Goal: Task Accomplishment & Management: Complete application form

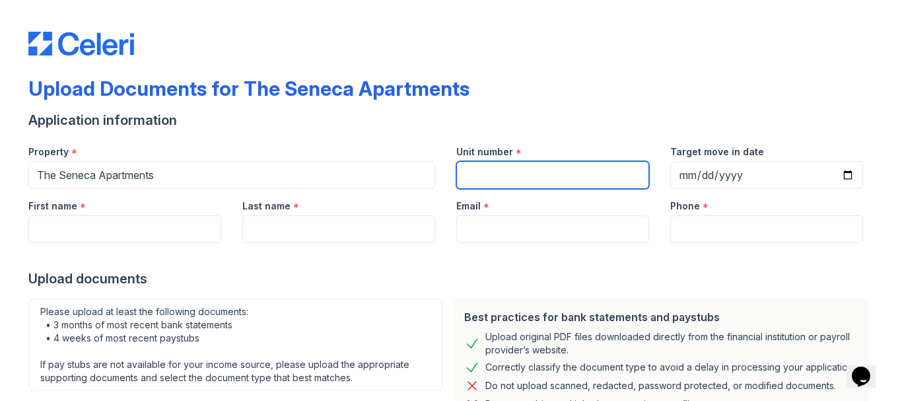
click at [481, 180] on input "Unit number" at bounding box center [552, 175] width 193 height 28
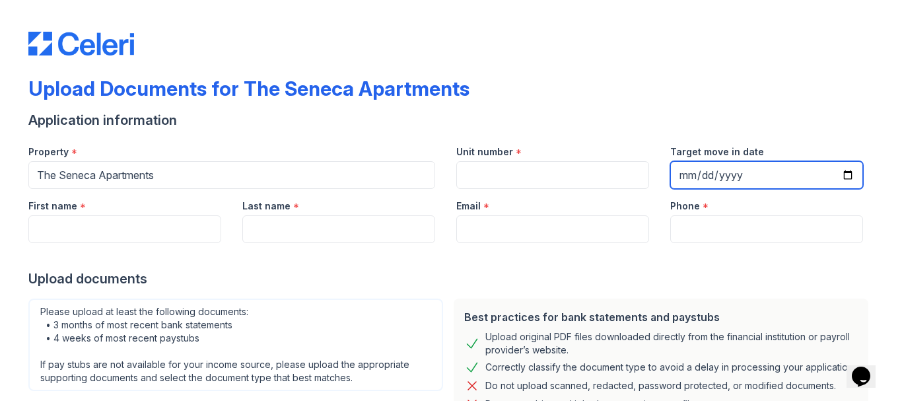
click at [849, 171] on input "Target move in date" at bounding box center [766, 175] width 193 height 28
type input "[DATE]"
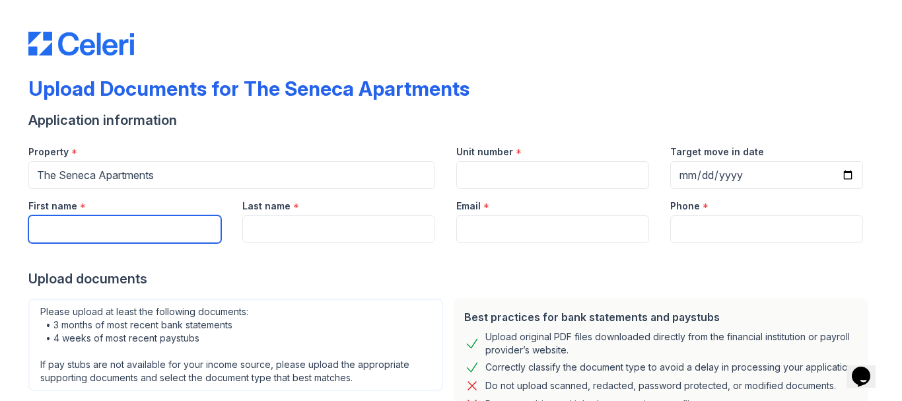
click at [90, 230] on input "First name" at bounding box center [124, 229] width 193 height 28
type input "[PERSON_NAME]"
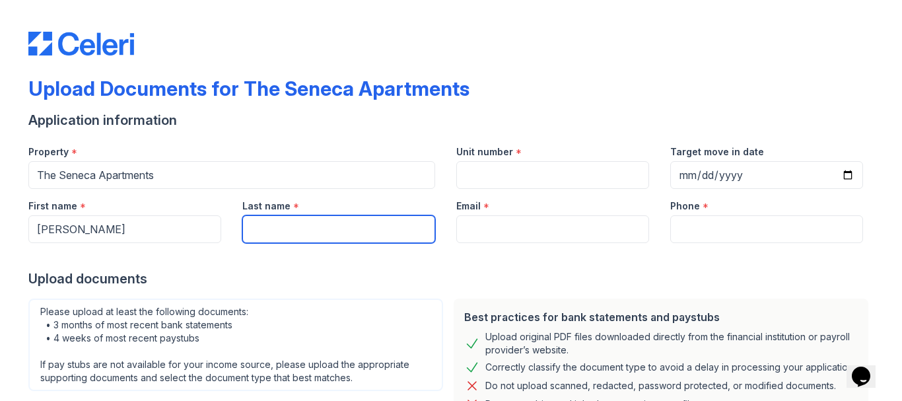
click at [269, 230] on input "Last name" at bounding box center [338, 229] width 193 height 28
type input "[PERSON_NAME]"
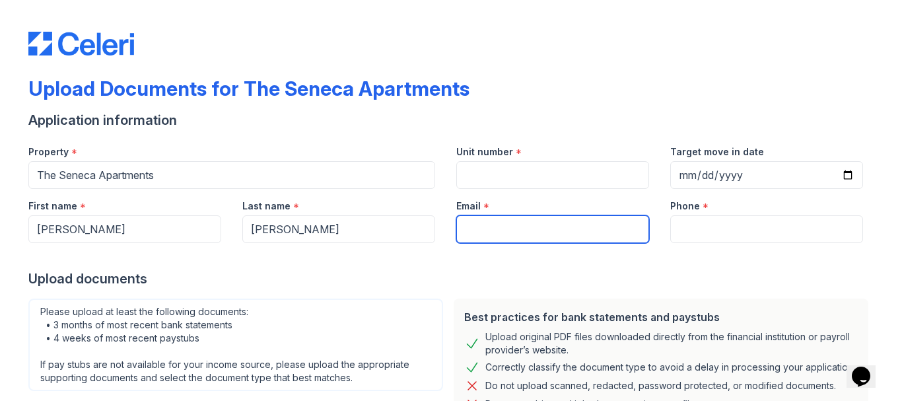
drag, startPoint x: 494, startPoint y: 221, endPoint x: 481, endPoint y: 211, distance: 15.6
click at [492, 220] on input "Email" at bounding box center [552, 229] width 193 height 28
type input "[EMAIL_ADDRESS][DOMAIN_NAME]"
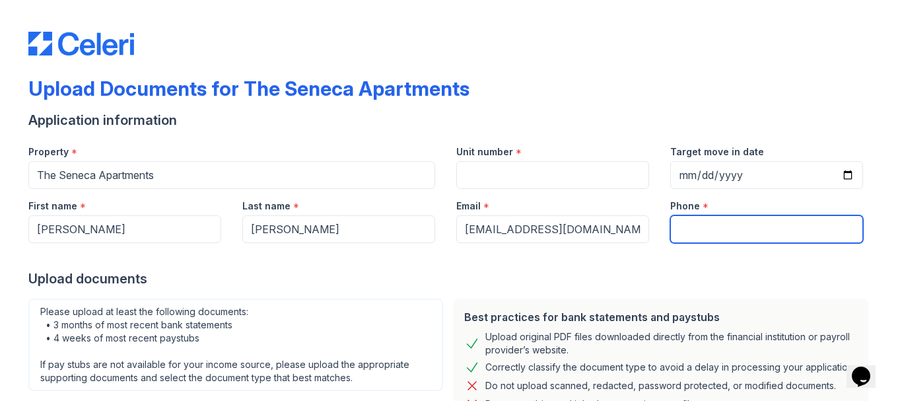
click at [732, 226] on input "Phone" at bounding box center [766, 229] width 193 height 28
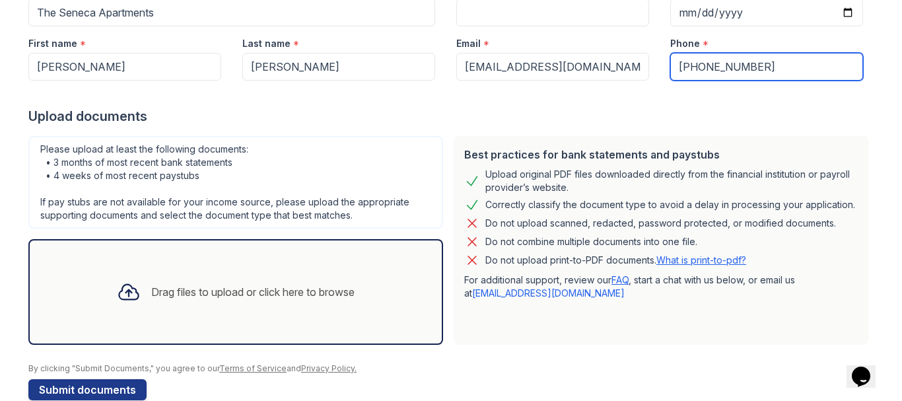
scroll to position [188, 0]
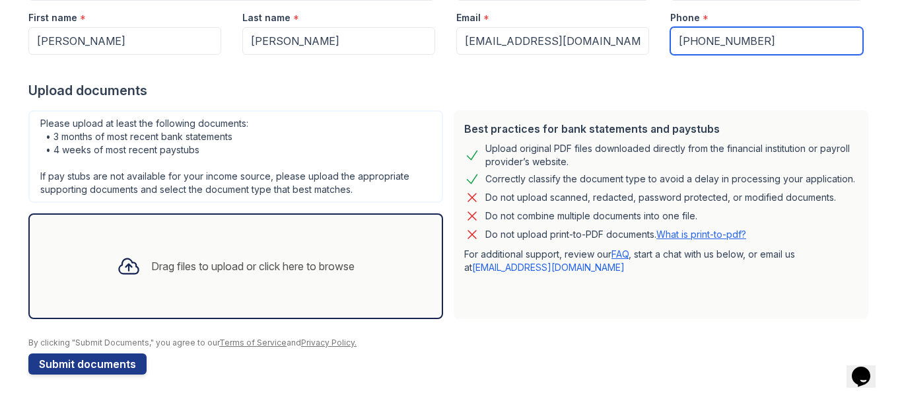
type input "[PHONE_NUMBER]"
click at [250, 271] on div "Drag files to upload or click here to browse" at bounding box center [252, 266] width 203 height 16
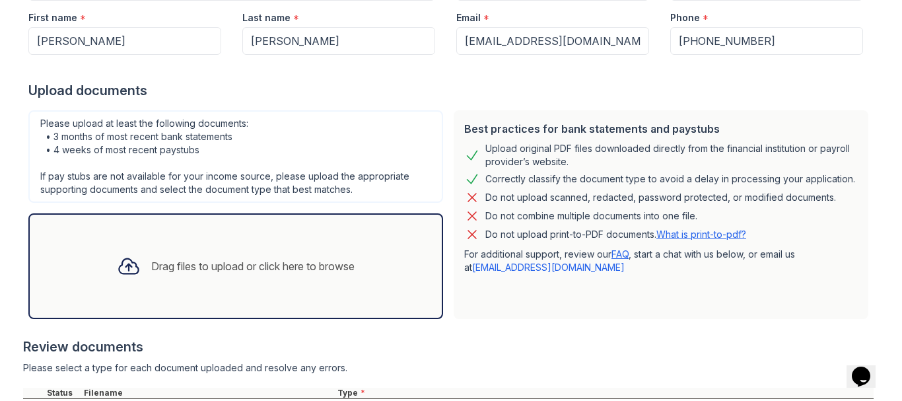
click at [237, 265] on div "Drag files to upload or click here to browse" at bounding box center [252, 266] width 203 height 16
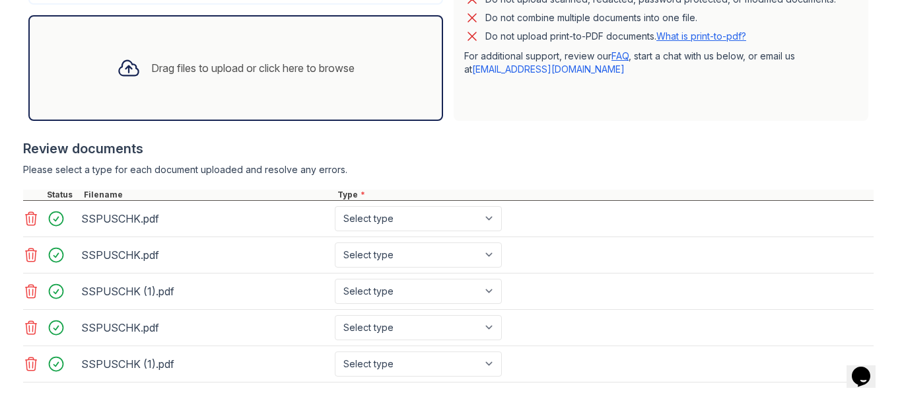
scroll to position [452, 0]
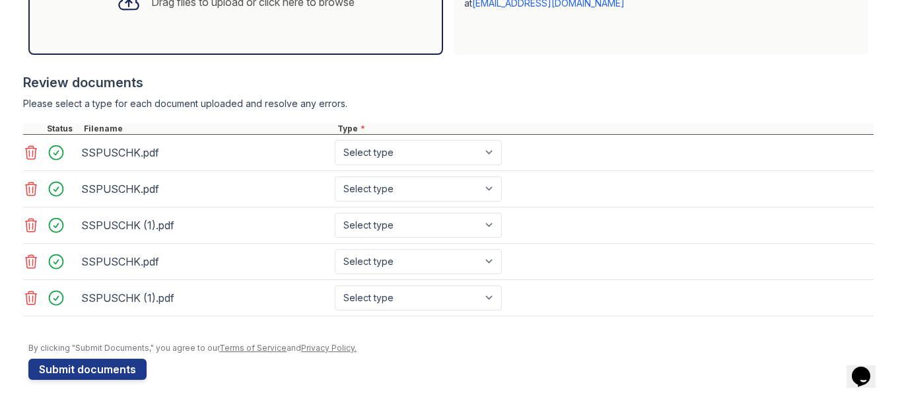
click at [26, 148] on icon at bounding box center [31, 152] width 11 height 13
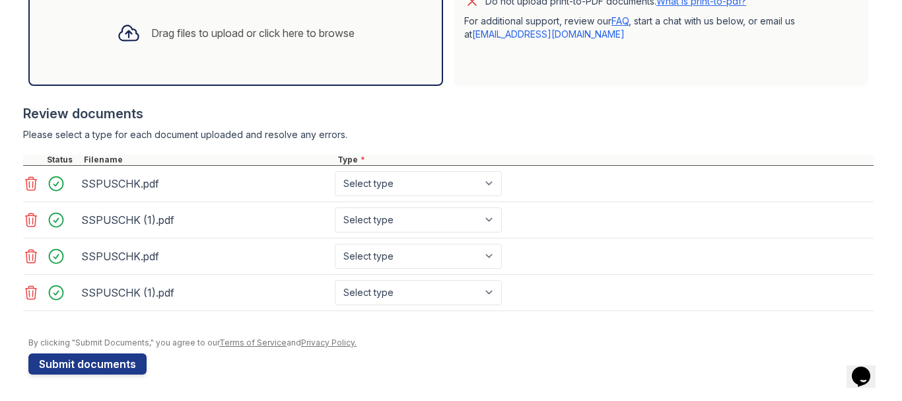
click at [26, 180] on icon at bounding box center [31, 184] width 16 height 16
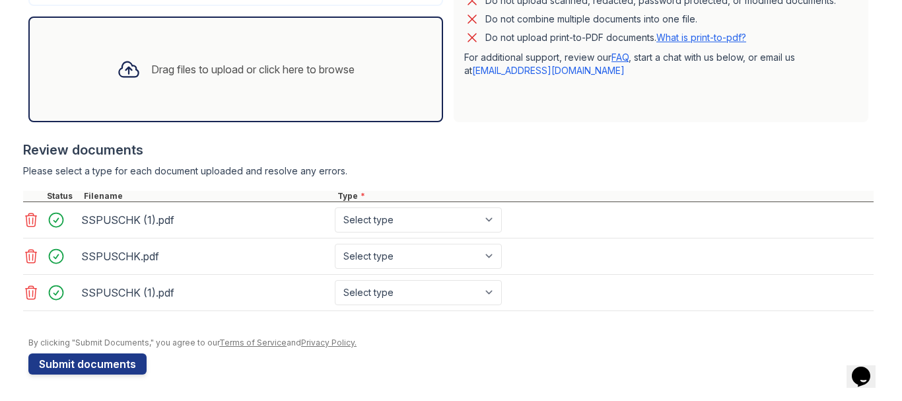
click at [27, 213] on icon at bounding box center [31, 219] width 11 height 13
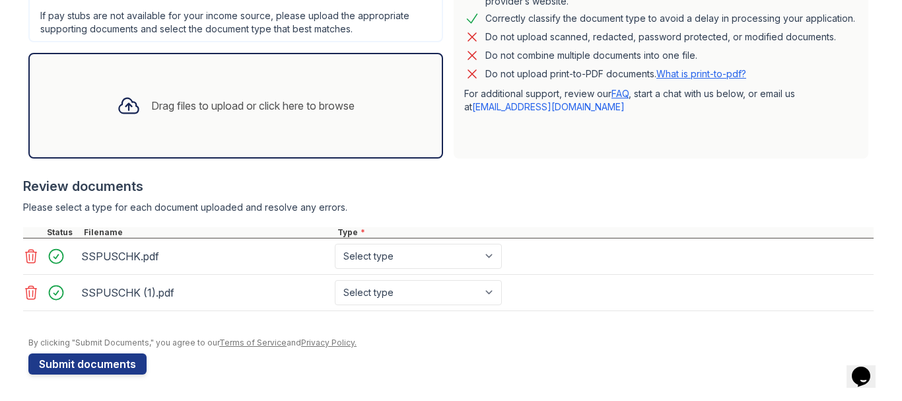
scroll to position [349, 0]
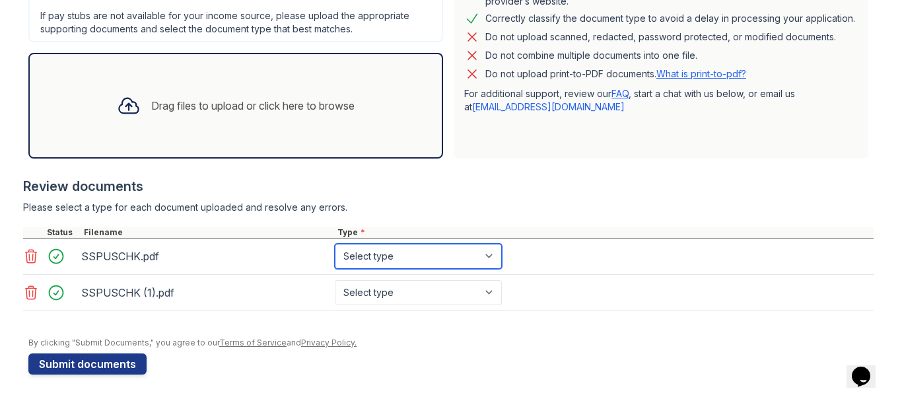
click at [490, 256] on select "Select type Paystub Bank Statement Offer Letter Tax Documents Benefit Award Let…" at bounding box center [418, 256] width 167 height 25
select select "paystub"
click at [335, 244] on select "Select type Paystub Bank Statement Offer Letter Tax Documents Benefit Award Let…" at bounding box center [418, 256] width 167 height 25
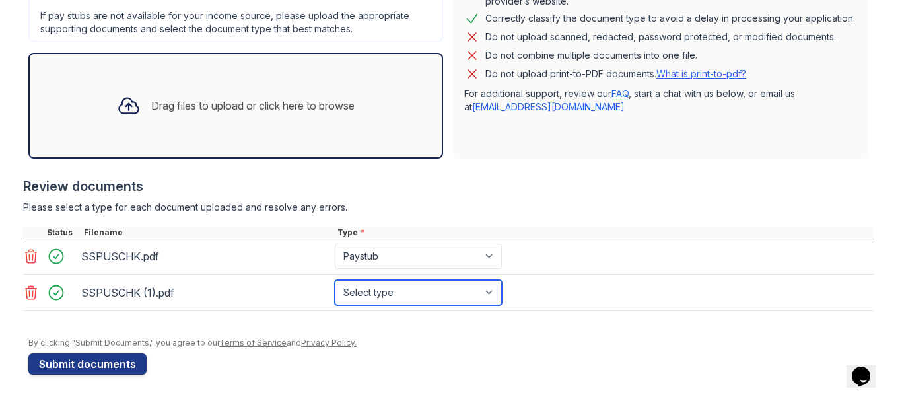
click at [487, 290] on select "Select type Paystub Bank Statement Offer Letter Tax Documents Benefit Award Let…" at bounding box center [418, 292] width 167 height 25
select select "paystub"
click at [335, 280] on select "Select type Paystub Bank Statement Offer Letter Tax Documents Benefit Award Let…" at bounding box center [418, 292] width 167 height 25
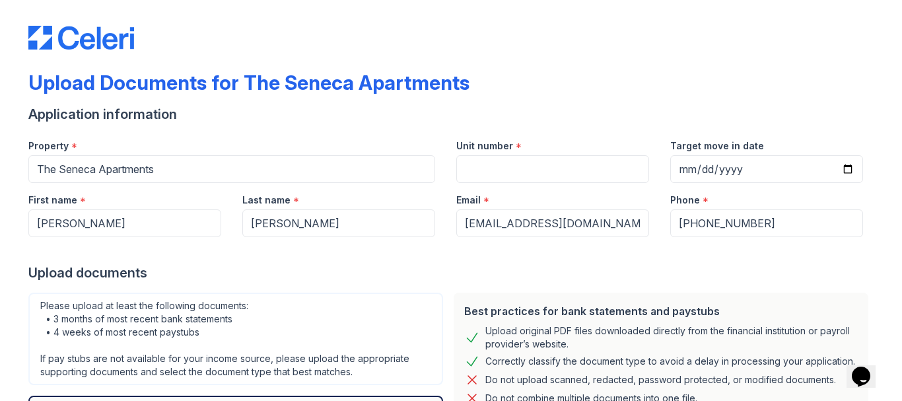
scroll to position [0, 0]
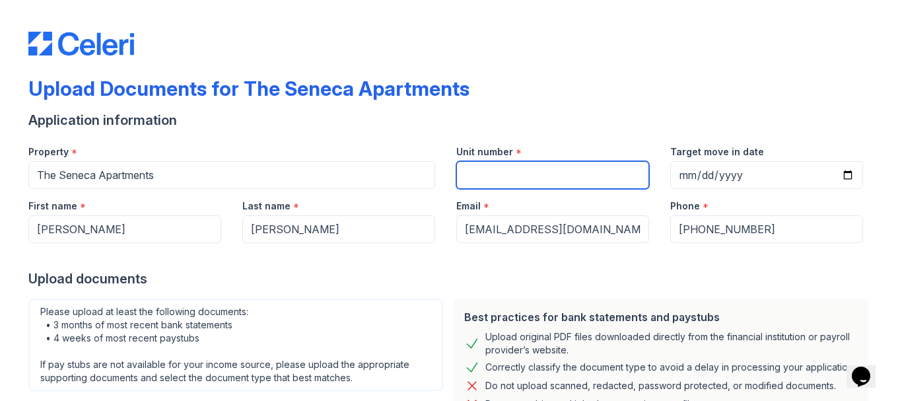
click at [493, 175] on input "Unit number" at bounding box center [552, 175] width 193 height 28
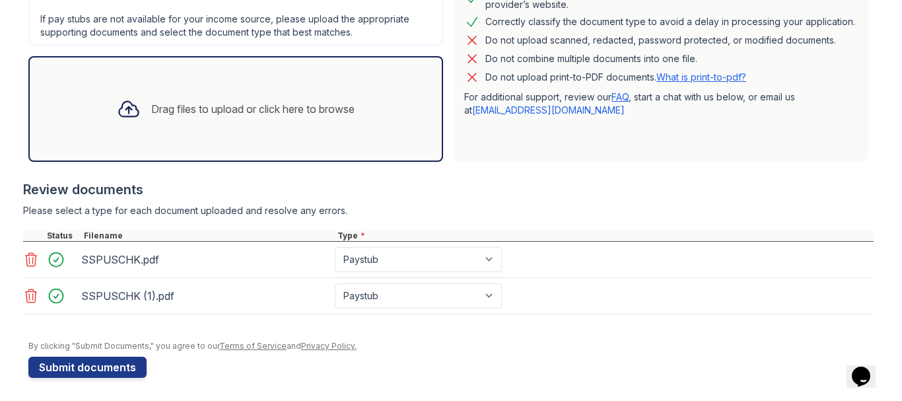
scroll to position [349, 0]
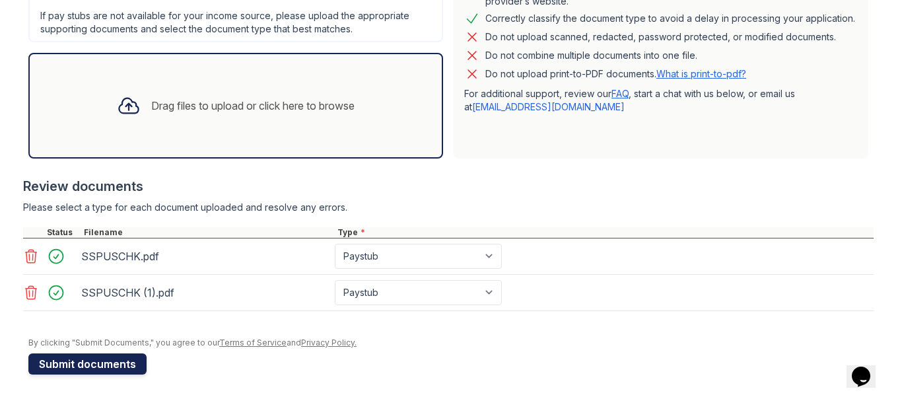
type input "1016"
click at [100, 364] on button "Submit documents" at bounding box center [87, 363] width 118 height 21
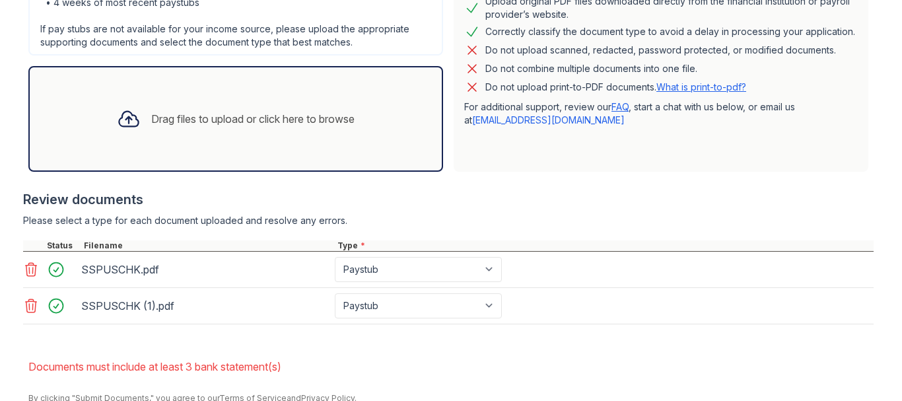
scroll to position [296, 0]
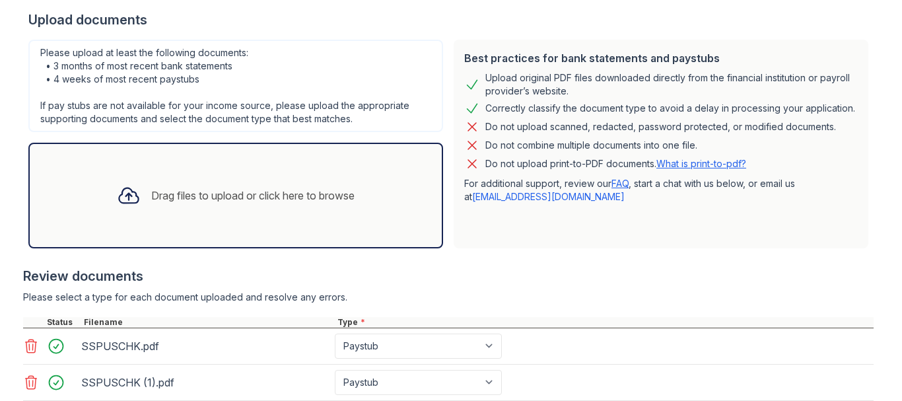
click at [267, 198] on div "Drag files to upload or click here to browse" at bounding box center [252, 196] width 203 height 16
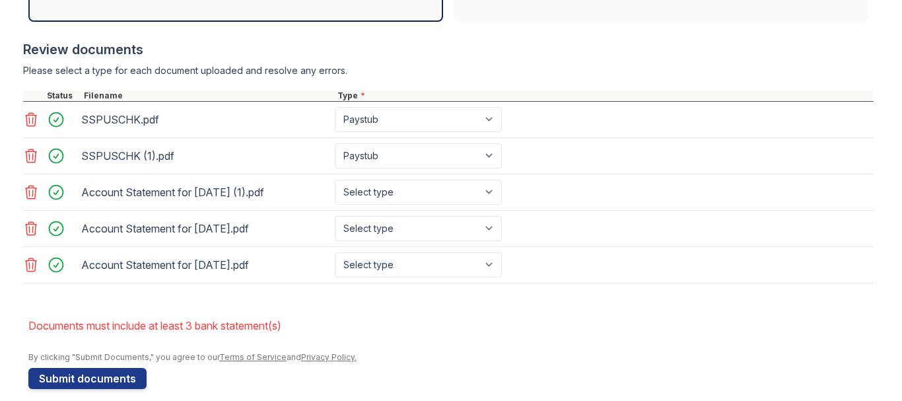
scroll to position [537, 0]
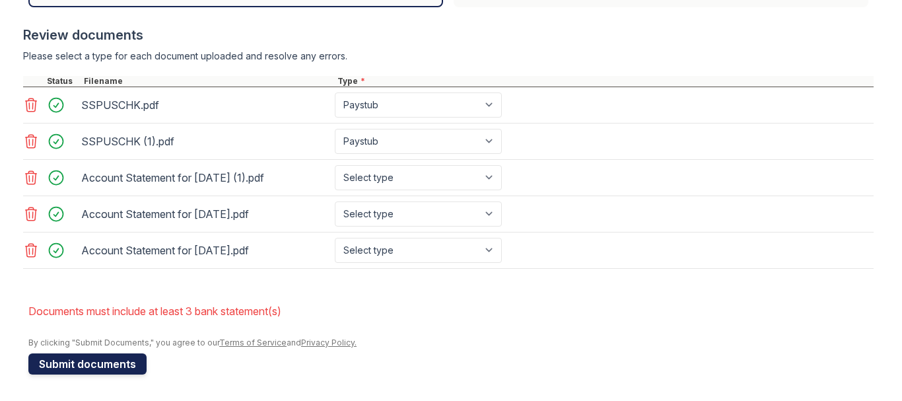
click at [94, 365] on button "Submit documents" at bounding box center [87, 363] width 118 height 21
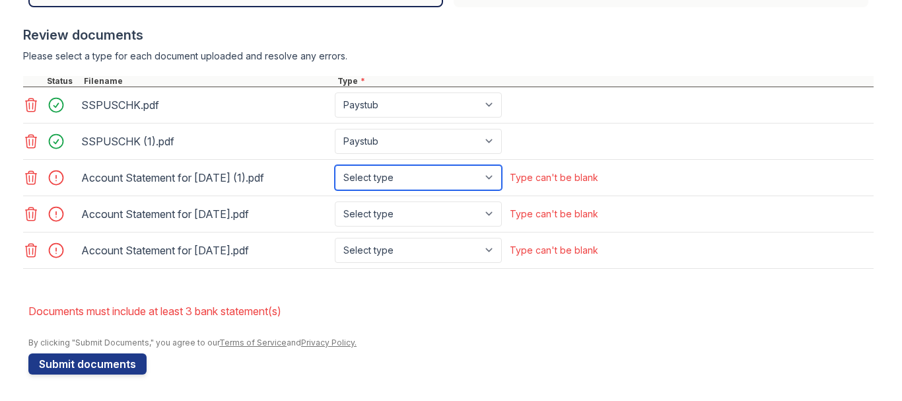
click at [487, 174] on select "Select type Paystub Bank Statement Offer Letter Tax Documents Benefit Award Let…" at bounding box center [418, 177] width 167 height 25
select select "bank_statement"
click at [335, 165] on select "Select type Paystub Bank Statement Offer Letter Tax Documents Benefit Award Let…" at bounding box center [418, 177] width 167 height 25
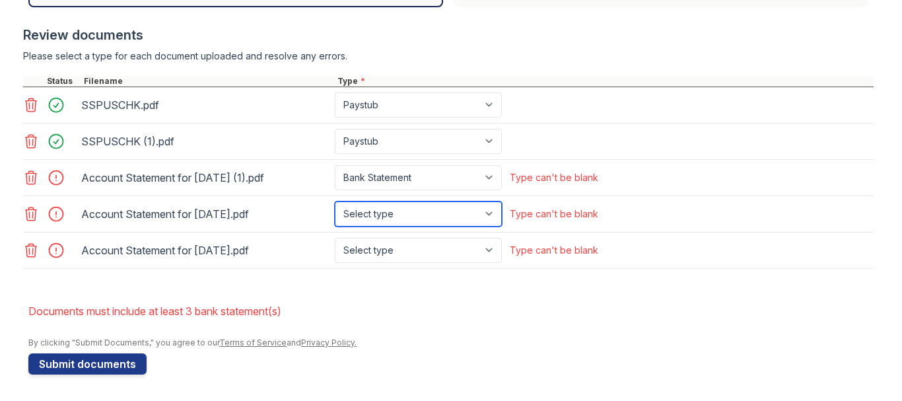
click at [487, 207] on select "Select type Paystub Bank Statement Offer Letter Tax Documents Benefit Award Let…" at bounding box center [418, 213] width 167 height 25
select select "bank_statement"
click at [335, 201] on select "Select type Paystub Bank Statement Offer Letter Tax Documents Benefit Award Let…" at bounding box center [418, 213] width 167 height 25
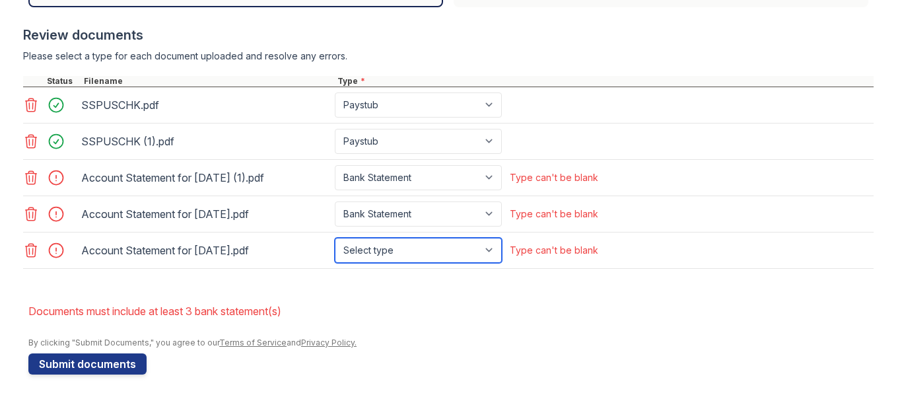
click at [488, 248] on select "Select type Paystub Bank Statement Offer Letter Tax Documents Benefit Award Let…" at bounding box center [418, 250] width 167 height 25
select select "bank_statement"
click at [335, 238] on select "Select type Paystub Bank Statement Offer Letter Tax Documents Benefit Award Let…" at bounding box center [418, 250] width 167 height 25
click at [522, 301] on li "Documents must include at least 3 bank statement(s)" at bounding box center [450, 311] width 845 height 26
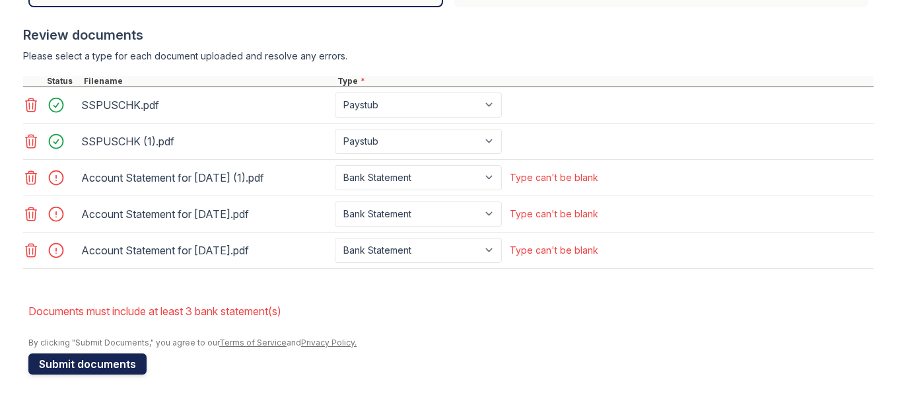
click at [114, 362] on button "Submit documents" at bounding box center [87, 363] width 118 height 21
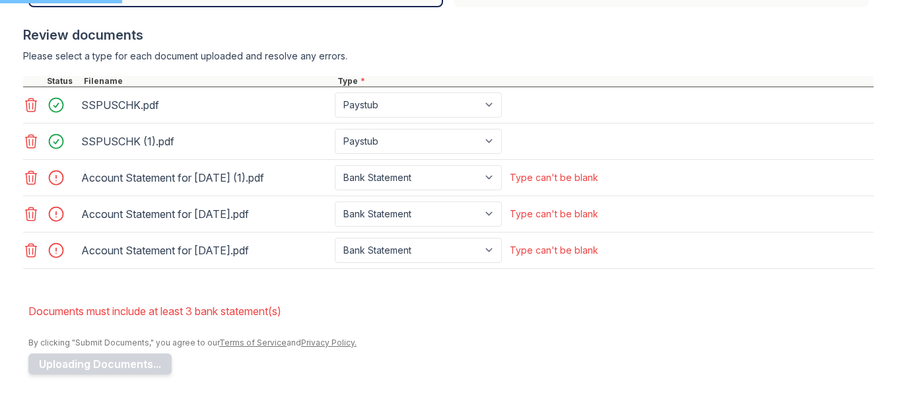
scroll to position [471, 0]
